Goal: Navigation & Orientation: Understand site structure

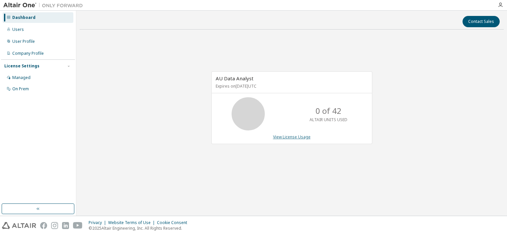
click at [283, 137] on link "View License Usage" at bounding box center [292, 137] width 38 height 6
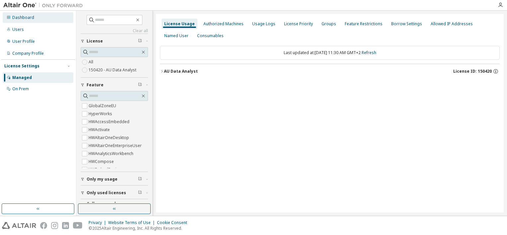
click at [24, 17] on div "Dashboard" at bounding box center [23, 17] width 22 height 5
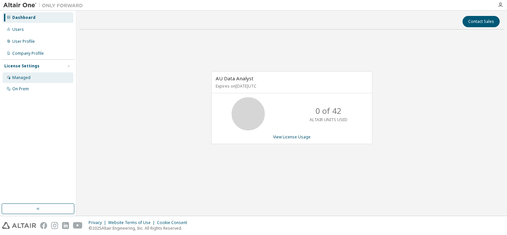
click at [23, 78] on div "Managed" at bounding box center [21, 77] width 18 height 5
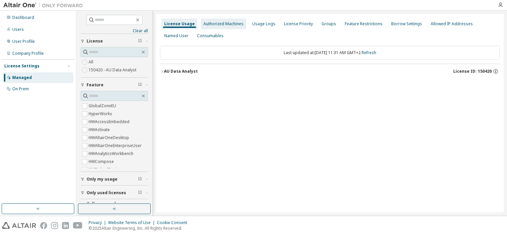
click at [231, 24] on div "Authorized Machines" at bounding box center [224, 23] width 40 height 5
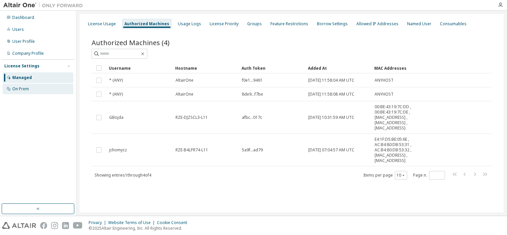
click at [25, 88] on div "On Prem" at bounding box center [20, 88] width 17 height 5
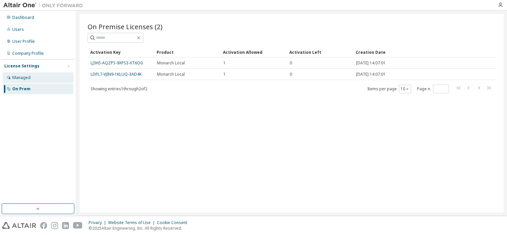
click at [25, 78] on div "Managed" at bounding box center [21, 77] width 18 height 5
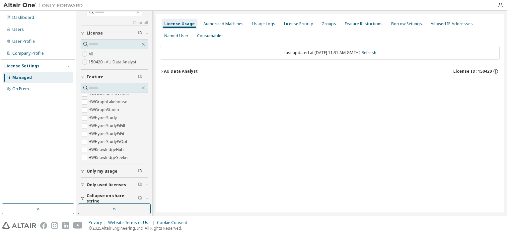
scroll to position [12, 0]
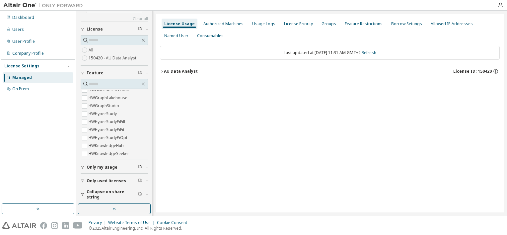
click at [107, 179] on span "Only used licenses" at bounding box center [107, 180] width 40 height 5
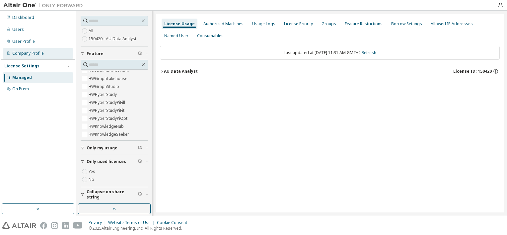
click at [25, 53] on div "Company Profile" at bounding box center [28, 53] width 32 height 5
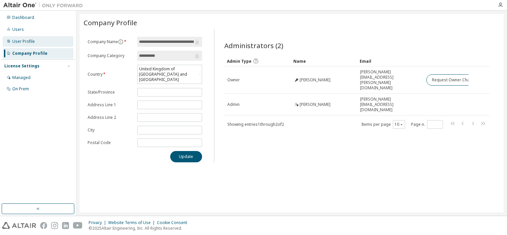
click at [25, 43] on div "User Profile" at bounding box center [23, 41] width 23 height 5
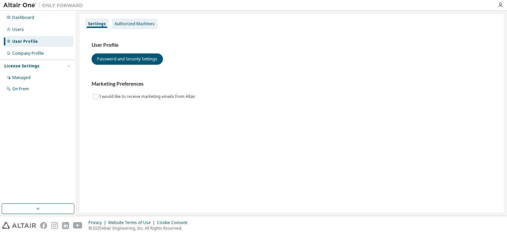
click at [135, 27] on div "Authorized Machines" at bounding box center [134, 24] width 45 height 11
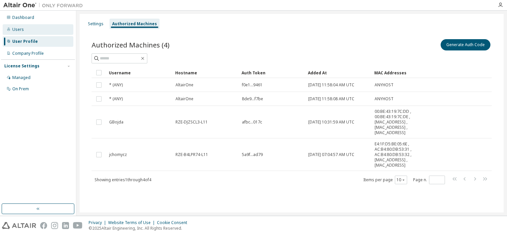
click at [20, 29] on div "Users" at bounding box center [18, 29] width 12 height 5
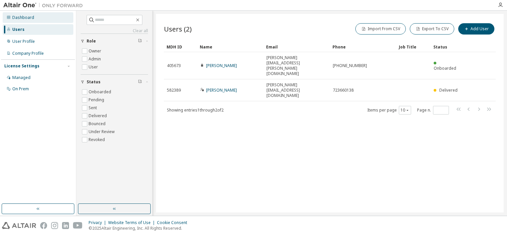
click at [30, 19] on div "Dashboard" at bounding box center [23, 17] width 22 height 5
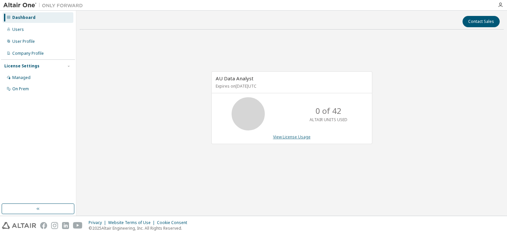
click at [302, 138] on link "View License Usage" at bounding box center [292, 137] width 38 height 6
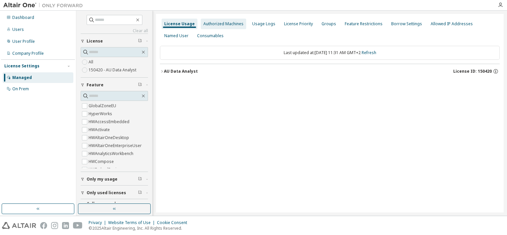
click at [216, 25] on div "Authorized Machines" at bounding box center [224, 23] width 40 height 5
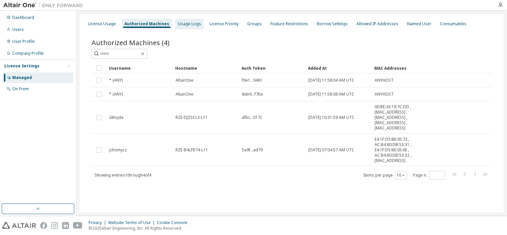
click at [188, 22] on div "Usage Logs" at bounding box center [189, 23] width 23 height 5
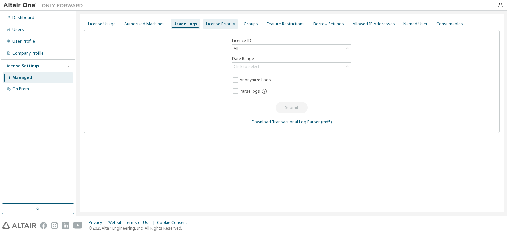
click at [213, 24] on div "License Priority" at bounding box center [220, 23] width 29 height 5
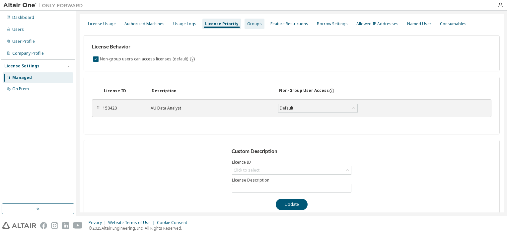
click at [247, 24] on div "Groups" at bounding box center [254, 23] width 15 height 5
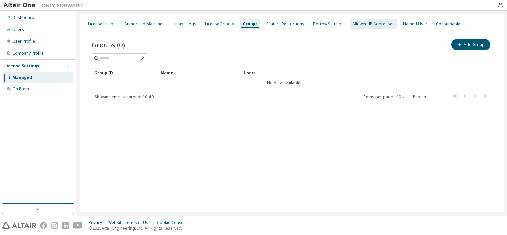
click at [357, 24] on div "Allowed IP Addresses" at bounding box center [374, 23] width 42 height 5
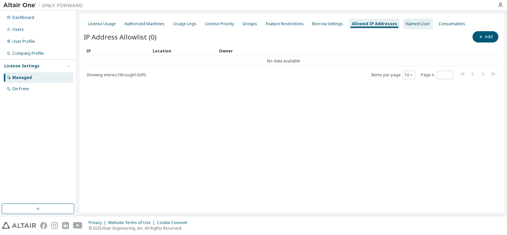
click at [406, 25] on div "Named User" at bounding box center [418, 23] width 24 height 5
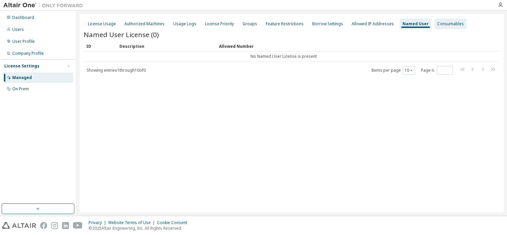
click at [438, 25] on div "Consumables" at bounding box center [451, 23] width 27 height 5
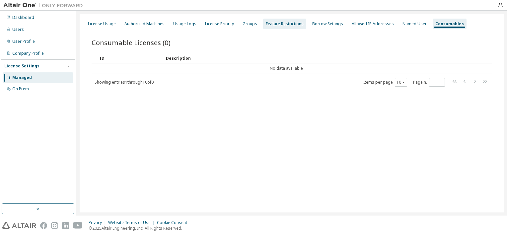
click at [279, 26] on div "Feature Restrictions" at bounding box center [285, 23] width 38 height 5
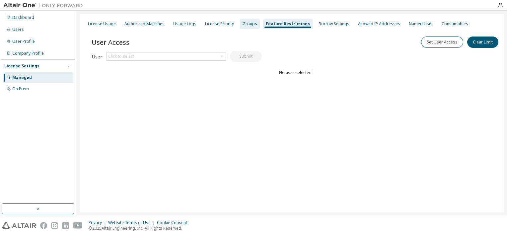
click at [249, 25] on div "Groups" at bounding box center [250, 23] width 15 height 5
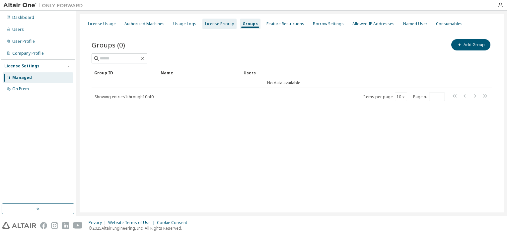
click at [226, 24] on div "License Priority" at bounding box center [219, 23] width 29 height 5
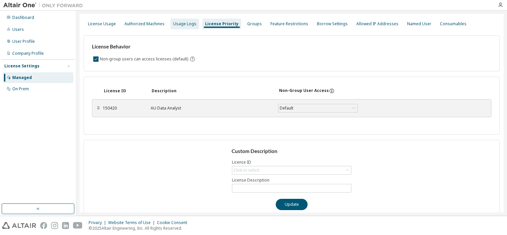
click at [185, 24] on div "Usage Logs" at bounding box center [184, 23] width 23 height 5
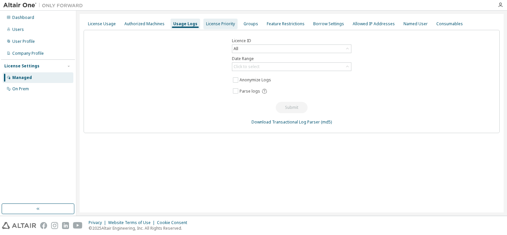
click at [220, 24] on div "License Priority" at bounding box center [220, 23] width 29 height 5
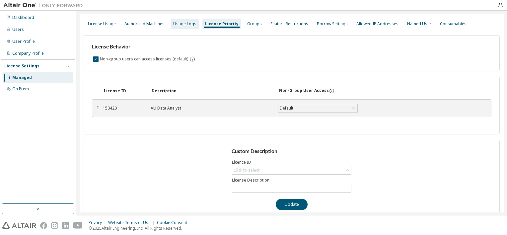
click at [183, 24] on div "Usage Logs" at bounding box center [184, 23] width 23 height 5
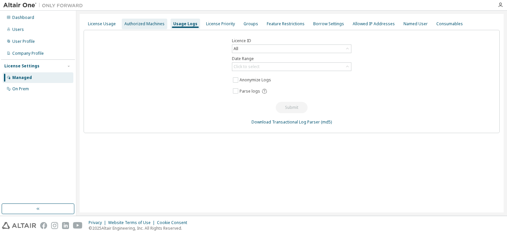
click at [146, 25] on div "Authorized Machines" at bounding box center [145, 23] width 40 height 5
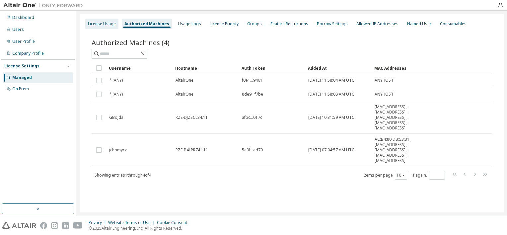
click at [104, 27] on div "License Usage" at bounding box center [101, 24] width 33 height 11
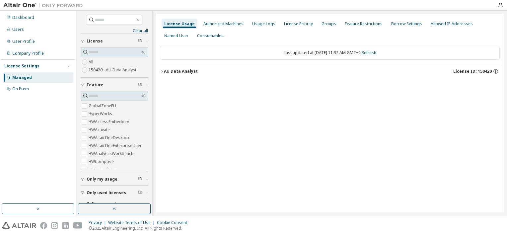
click at [162, 71] on icon "button" at bounding box center [162, 71] width 4 height 4
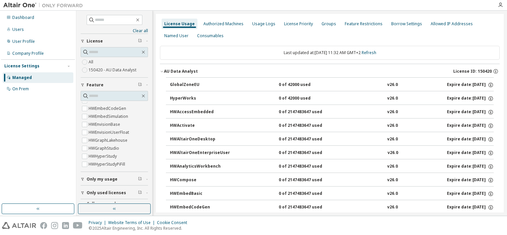
scroll to position [83, 0]
click at [145, 85] on icon "button" at bounding box center [147, 85] width 4 height 2
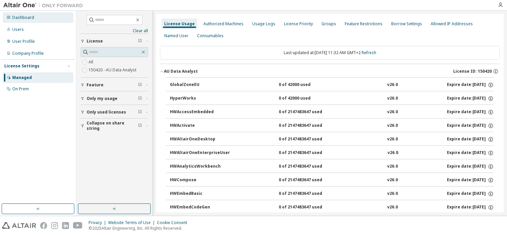
click at [23, 18] on div "Dashboard" at bounding box center [23, 17] width 22 height 5
